Goal: Transaction & Acquisition: Purchase product/service

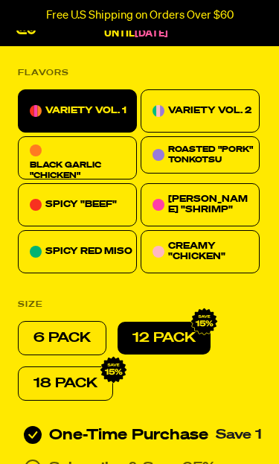
scroll to position [696, 0]
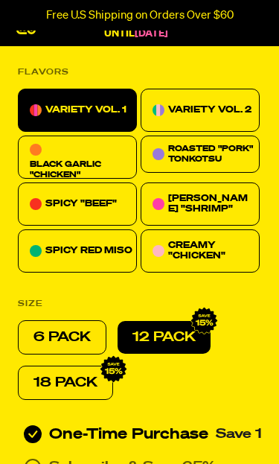
click at [67, 328] on p "6 PACK" at bounding box center [61, 337] width 57 height 18
radio input "true"
radio input "false"
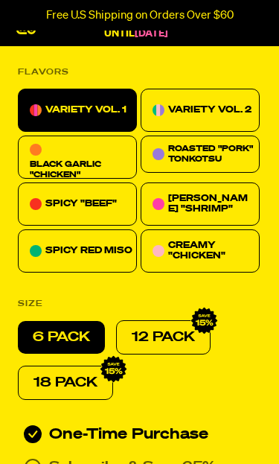
click at [243, 105] on p "VARIETY VOL. 2" at bounding box center [209, 110] width 83 height 18
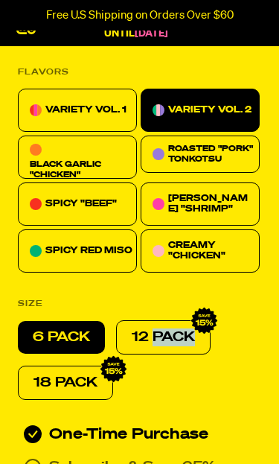
click at [260, 370] on div "6 PACK 12 PACK 18 PACK" at bounding box center [139, 360] width 243 height 80
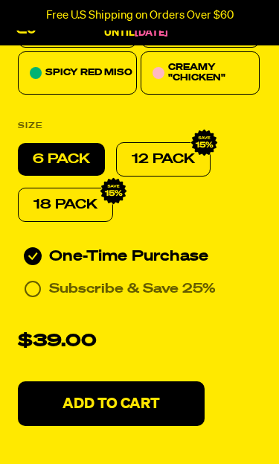
scroll to position [887, 0]
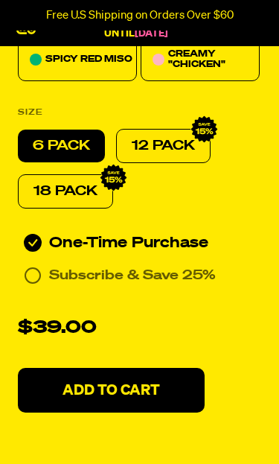
click at [138, 383] on p "Add To Cart" at bounding box center [112, 390] width 98 height 15
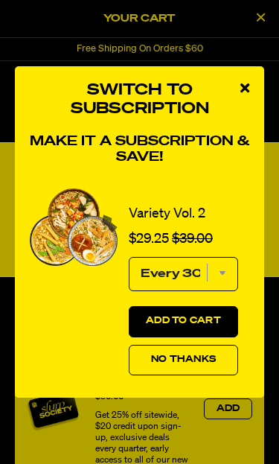
click at [211, 375] on button "No Thanks" at bounding box center [183, 360] width 109 height 31
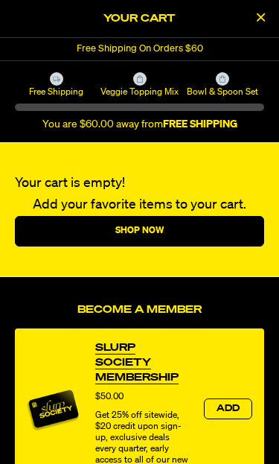
scroll to position [9671, 0]
click at [170, 463] on div "Slurp Society Membership Price $50.00 Get 25% off sitewide, $20 credit upon sig…" at bounding box center [139, 409] width 249 height 162
click at [169, 463] on div "Slurp Society Membership Price $50.00 Get 25% off sitewide, $20 credit upon sig…" at bounding box center [139, 409] width 249 height 162
click at [271, 21] on button "Close Cart" at bounding box center [260, 18] width 22 height 22
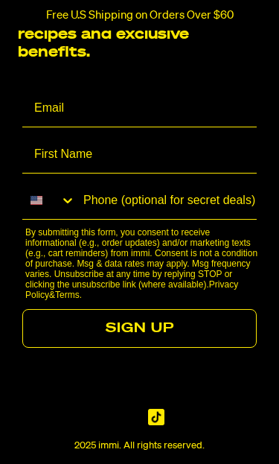
scroll to position [9484, 0]
